Goal: Task Accomplishment & Management: Use online tool/utility

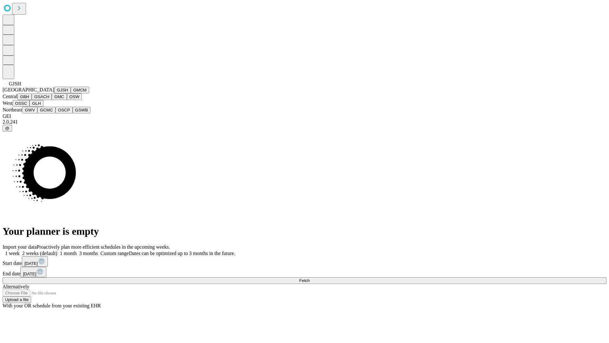
click at [54, 93] on button "GJSH" at bounding box center [62, 90] width 17 height 7
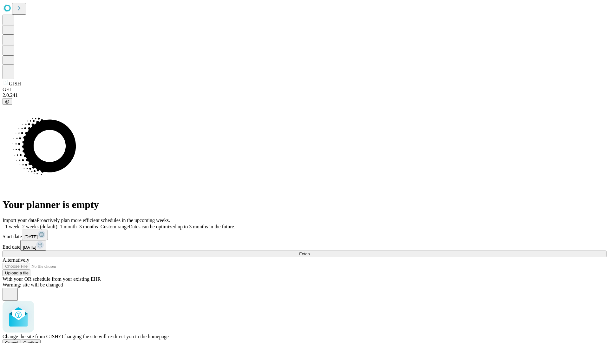
click at [38, 340] on span "Confirm" at bounding box center [30, 342] width 15 height 5
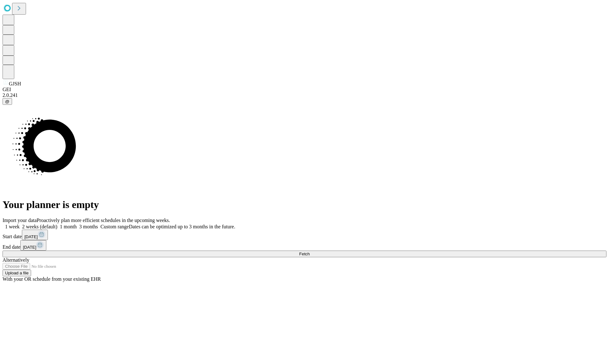
click at [57, 224] on label "2 weeks (default)" at bounding box center [39, 226] width 38 height 5
click at [310, 251] on span "Fetch" at bounding box center [304, 253] width 10 height 5
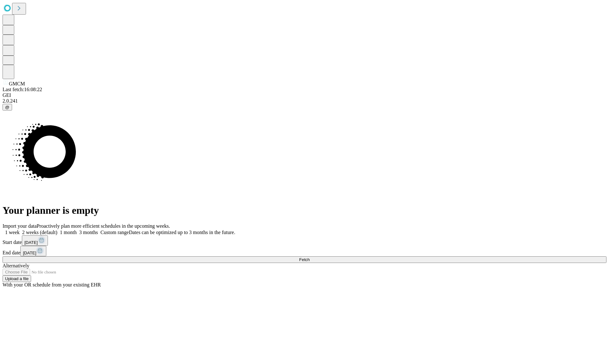
click at [57, 229] on label "2 weeks (default)" at bounding box center [39, 231] width 38 height 5
click at [310, 257] on span "Fetch" at bounding box center [304, 259] width 10 height 5
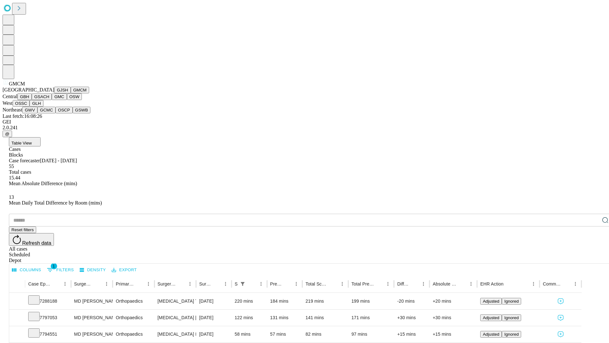
click at [32, 100] on button "GBH" at bounding box center [24, 96] width 14 height 7
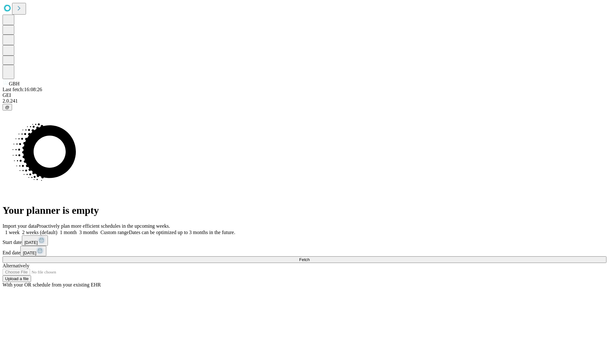
click at [57, 229] on label "2 weeks (default)" at bounding box center [39, 231] width 38 height 5
click at [310, 257] on span "Fetch" at bounding box center [304, 259] width 10 height 5
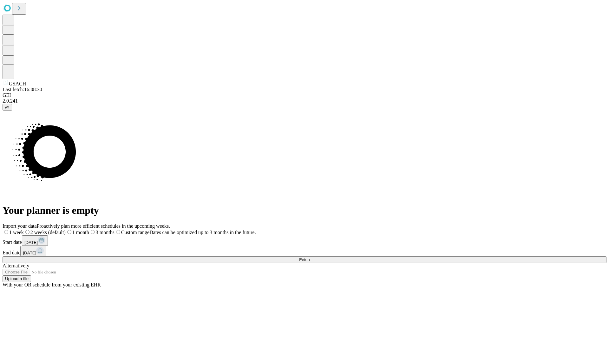
click at [66, 229] on label "2 weeks (default)" at bounding box center [45, 231] width 42 height 5
click at [310, 257] on span "Fetch" at bounding box center [304, 259] width 10 height 5
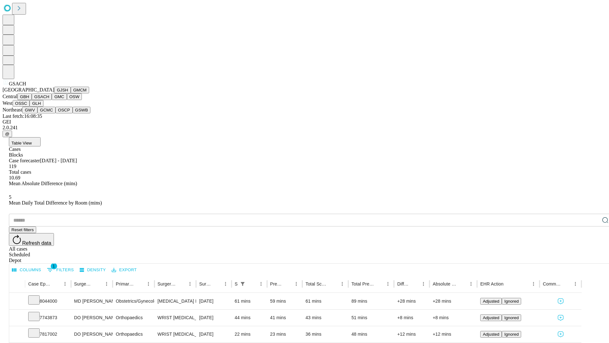
click at [52, 100] on button "GMC" at bounding box center [59, 96] width 15 height 7
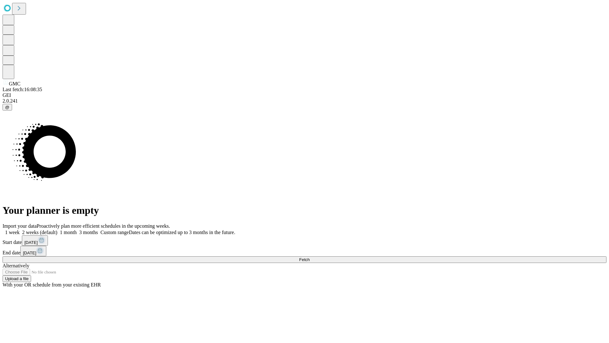
click at [57, 229] on label "2 weeks (default)" at bounding box center [39, 231] width 38 height 5
click at [310, 257] on span "Fetch" at bounding box center [304, 259] width 10 height 5
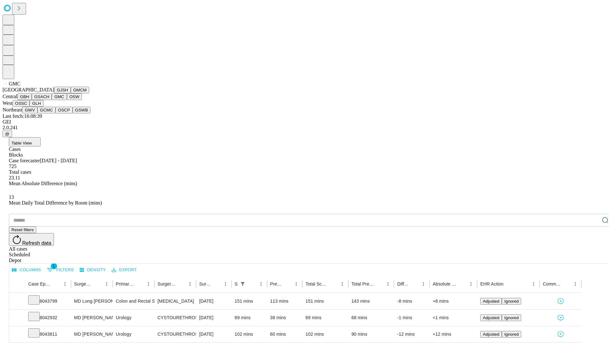
click at [67, 100] on button "OSW" at bounding box center [74, 96] width 15 height 7
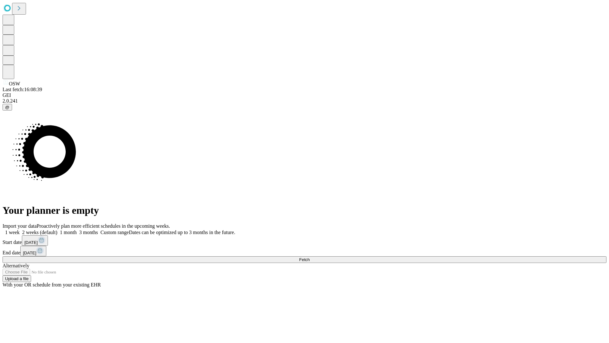
click at [57, 229] on label "2 weeks (default)" at bounding box center [39, 231] width 38 height 5
click at [310, 257] on span "Fetch" at bounding box center [304, 259] width 10 height 5
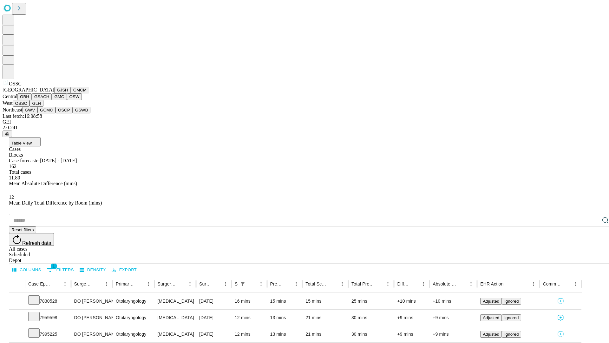
click at [43, 107] on button "GLH" at bounding box center [37, 103] width 14 height 7
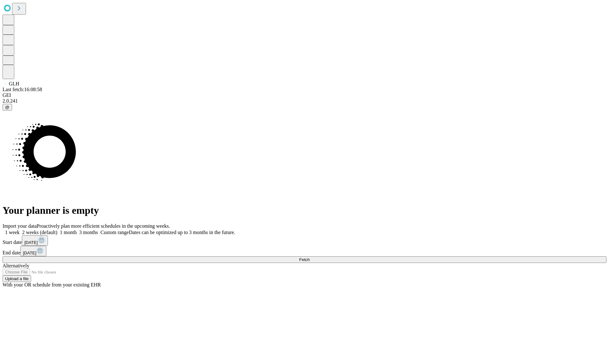
click at [57, 229] on label "2 weeks (default)" at bounding box center [39, 231] width 38 height 5
click at [310, 257] on span "Fetch" at bounding box center [304, 259] width 10 height 5
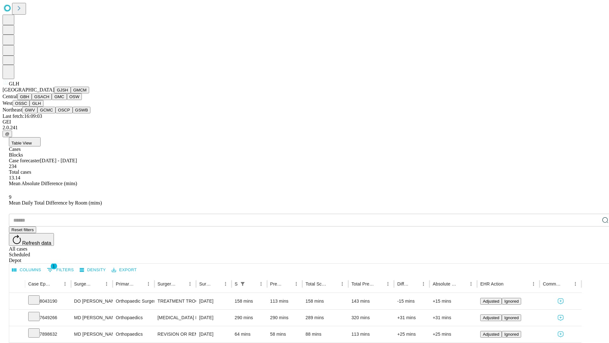
click at [37, 113] on button "GWV" at bounding box center [29, 110] width 15 height 7
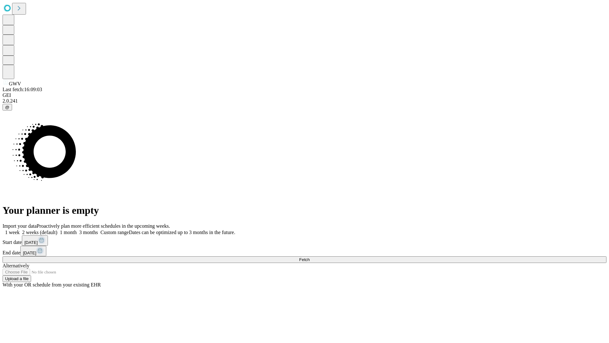
click at [57, 229] on label "2 weeks (default)" at bounding box center [39, 231] width 38 height 5
click at [310, 257] on span "Fetch" at bounding box center [304, 259] width 10 height 5
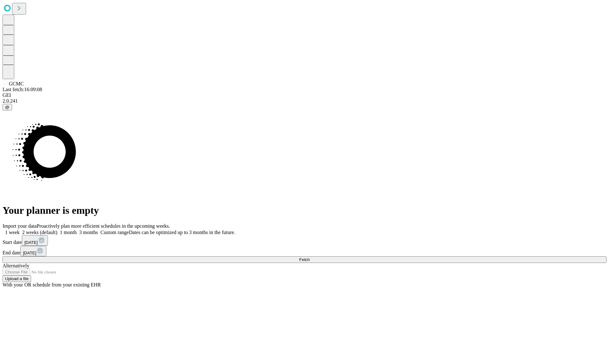
click at [57, 229] on label "2 weeks (default)" at bounding box center [39, 231] width 38 height 5
click at [310, 257] on span "Fetch" at bounding box center [304, 259] width 10 height 5
